Goal: Complete application form

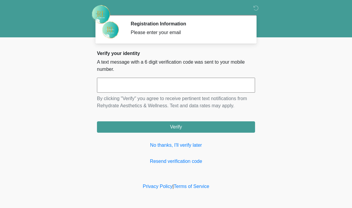
click at [186, 84] on input "text" at bounding box center [176, 85] width 158 height 15
click at [189, 129] on button "Verify" at bounding box center [176, 126] width 158 height 11
click at [217, 86] on input "*****" at bounding box center [176, 85] width 158 height 15
type input "******"
click at [191, 129] on button "Verify" at bounding box center [176, 126] width 158 height 11
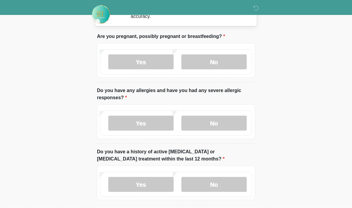
click at [222, 68] on label "No" at bounding box center [213, 61] width 65 height 15
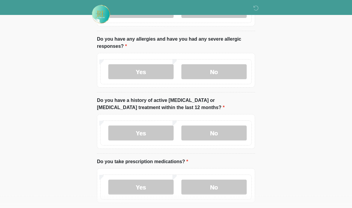
scroll to position [75, 0]
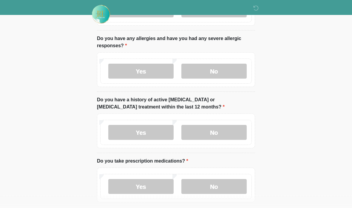
click at [227, 73] on label "No" at bounding box center [213, 71] width 65 height 15
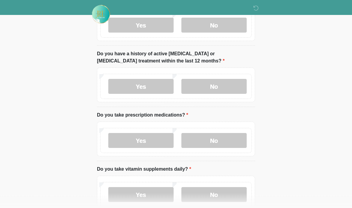
scroll to position [121, 0]
click at [227, 93] on label "No" at bounding box center [213, 86] width 65 height 15
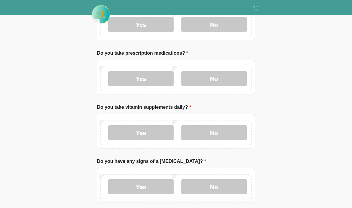
scroll to position [191, 0]
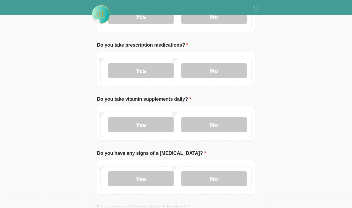
click at [217, 67] on label "No" at bounding box center [213, 70] width 65 height 15
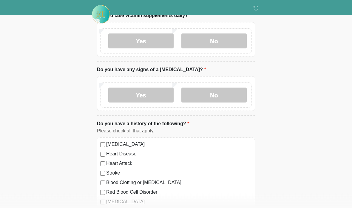
click at [220, 40] on label "No" at bounding box center [213, 41] width 65 height 15
click at [224, 96] on label "No" at bounding box center [213, 94] width 65 height 15
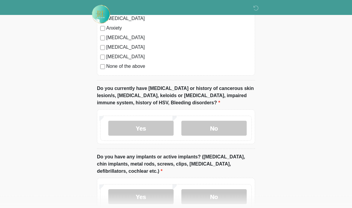
scroll to position [458, 0]
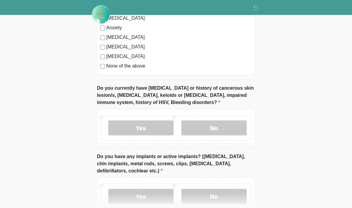
click at [223, 129] on label "No" at bounding box center [213, 127] width 65 height 15
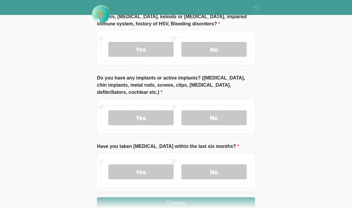
scroll to position [536, 0]
click at [223, 118] on label "No" at bounding box center [213, 117] width 65 height 15
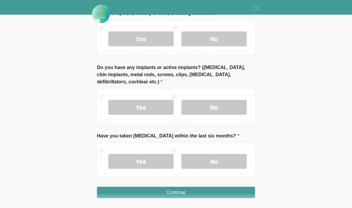
scroll to position [544, 0]
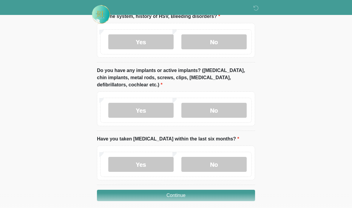
click at [228, 165] on label "No" at bounding box center [213, 164] width 65 height 15
click at [188, 199] on button "Continue" at bounding box center [176, 195] width 158 height 11
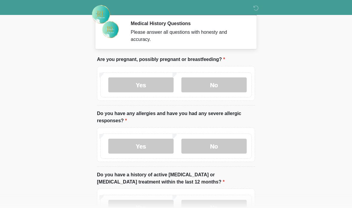
scroll to position [0, 0]
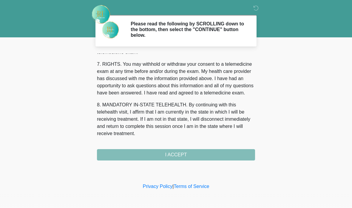
click at [190, 161] on div "‎ ‎ Please read the following by SCROLLING down to the bottom, then select the …" at bounding box center [176, 91] width 179 height 170
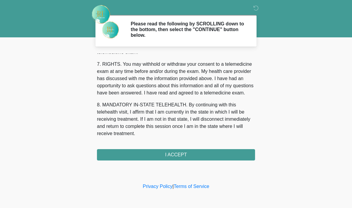
click at [177, 157] on button "I ACCEPT" at bounding box center [176, 154] width 158 height 11
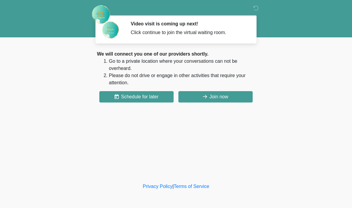
click at [228, 97] on button "Join now" at bounding box center [216, 96] width 74 height 11
